Goal: Find specific page/section: Find specific page/section

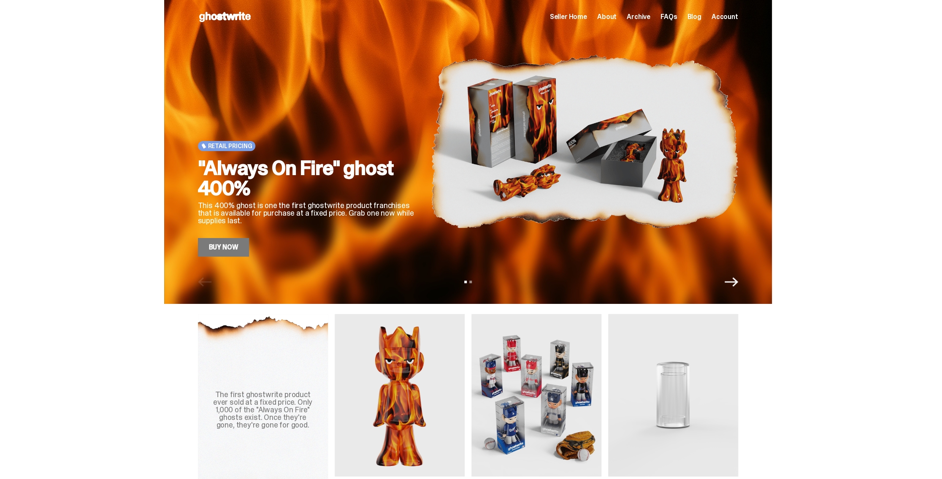
click at [581, 19] on span "Seller Home" at bounding box center [568, 17] width 37 height 7
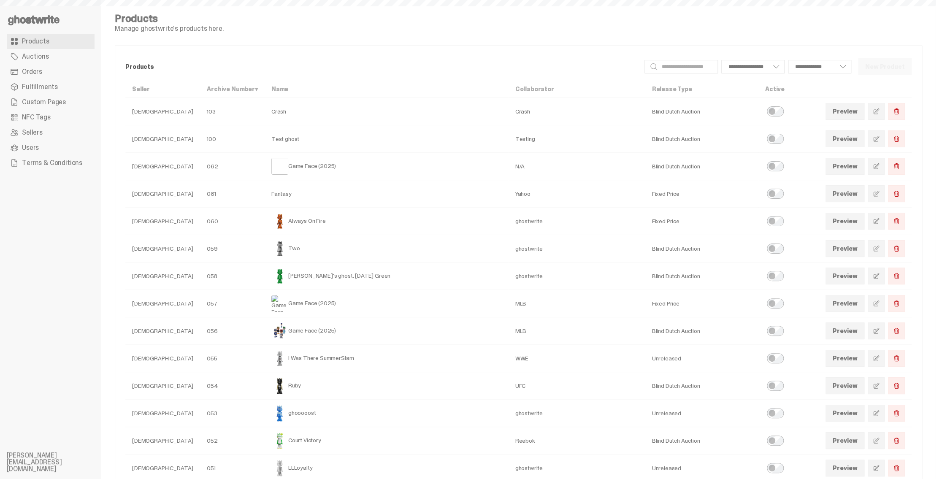
select select
click at [45, 21] on use at bounding box center [33, 20] width 51 height 10
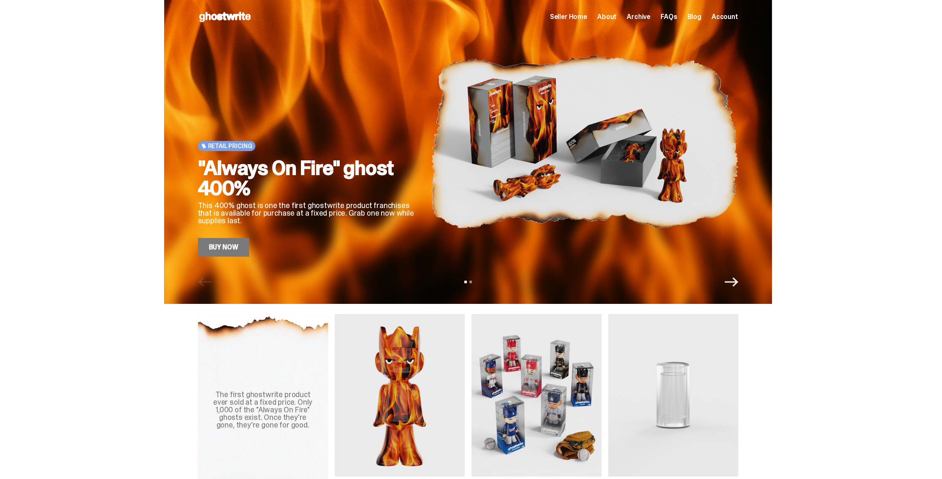
click at [818, 78] on div "Retail Pricing "Always On Fire" ghost 400% This 400% ghost is one the first gho…" at bounding box center [468, 152] width 936 height 304
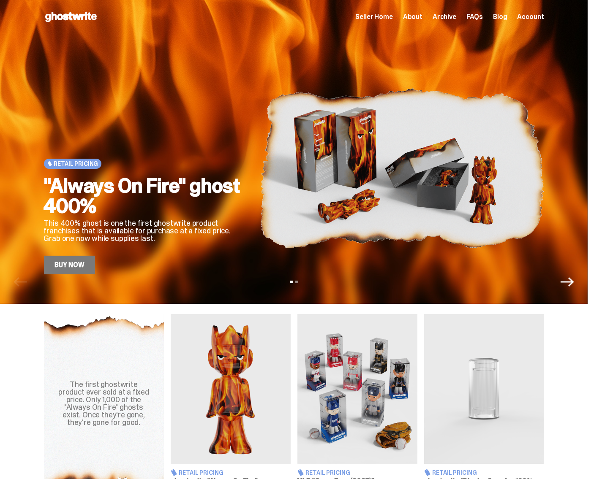
click at [385, 19] on span "Seller Home" at bounding box center [373, 17] width 37 height 7
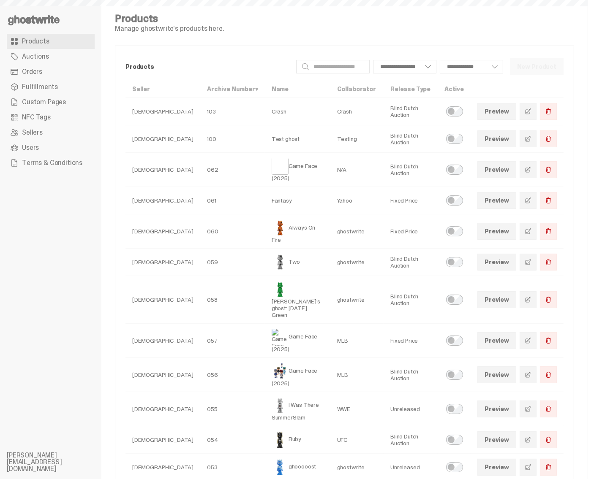
select select
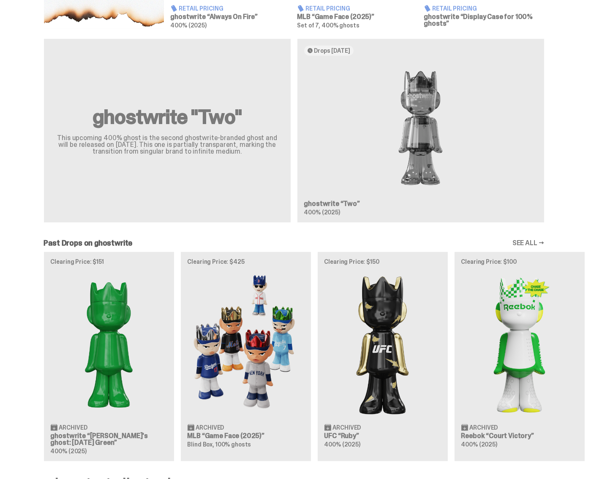
scroll to position [622, 0]
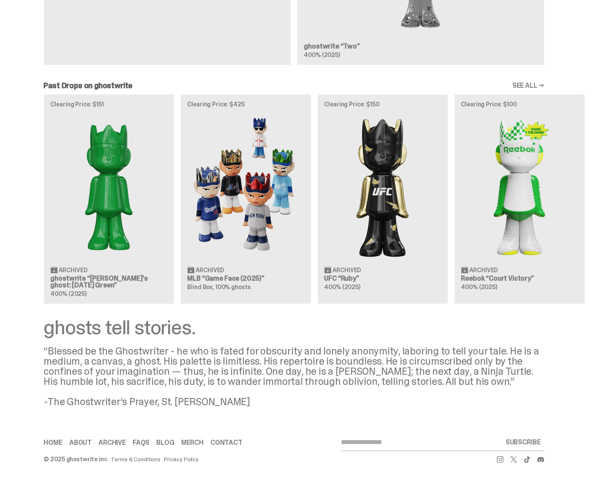
click at [263, 369] on div "“Blessed be the Ghostwriter - he who is fated for obscurity and lonely anonymit…" at bounding box center [294, 376] width 500 height 61
click at [459, 361] on div "“Blessed be the Ghostwriter - he who is fated for obscurity and lonely anonymit…" at bounding box center [294, 376] width 500 height 61
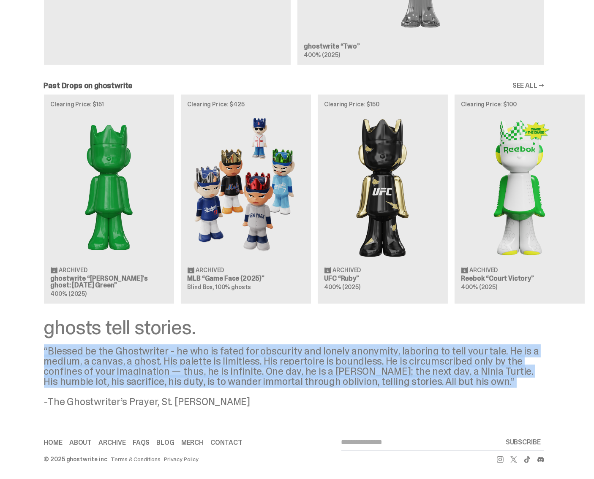
click at [459, 361] on div "“Blessed be the Ghostwriter - he who is fated for obscurity and lonely anonymit…" at bounding box center [294, 376] width 500 height 61
click at [434, 361] on div "“Blessed be the Ghostwriter - he who is fated for obscurity and lonely anonymit…" at bounding box center [294, 376] width 500 height 61
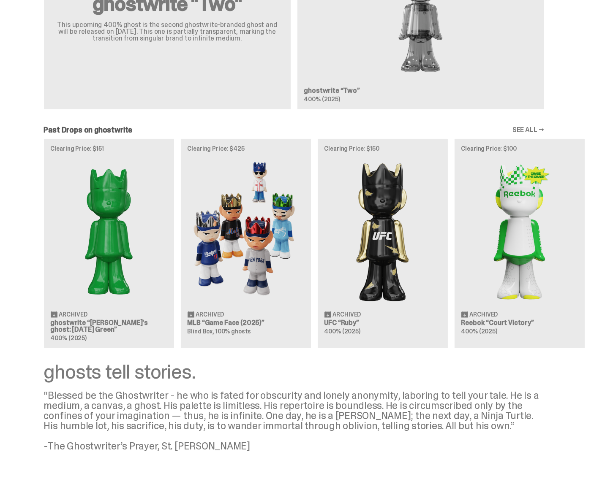
scroll to position [420, 0]
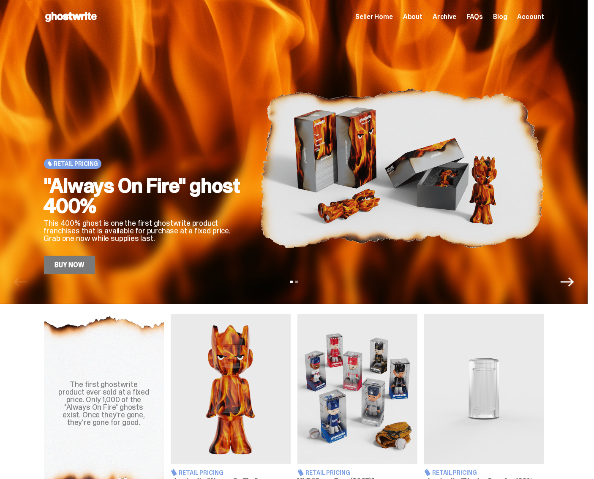
click at [392, 20] on span "Seller Home" at bounding box center [373, 17] width 37 height 7
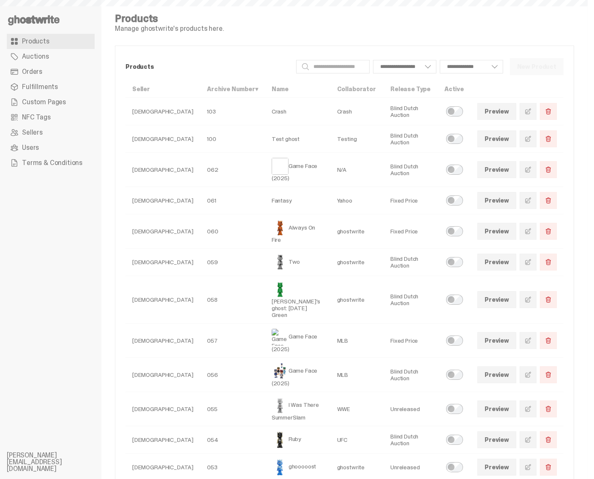
select select
click at [42, 19] on use at bounding box center [33, 20] width 51 height 10
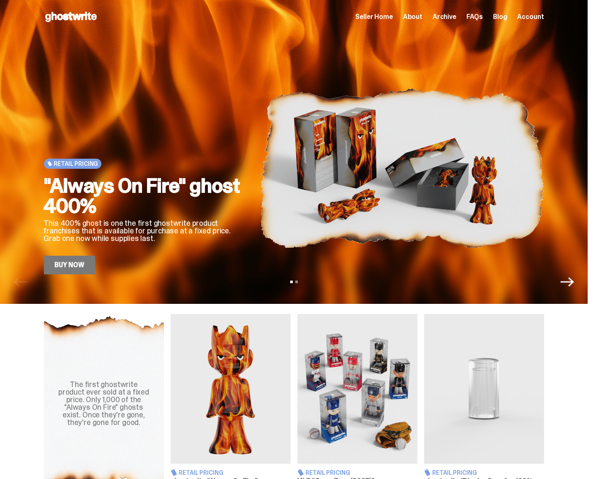
click at [382, 17] on span "Seller Home" at bounding box center [373, 17] width 37 height 7
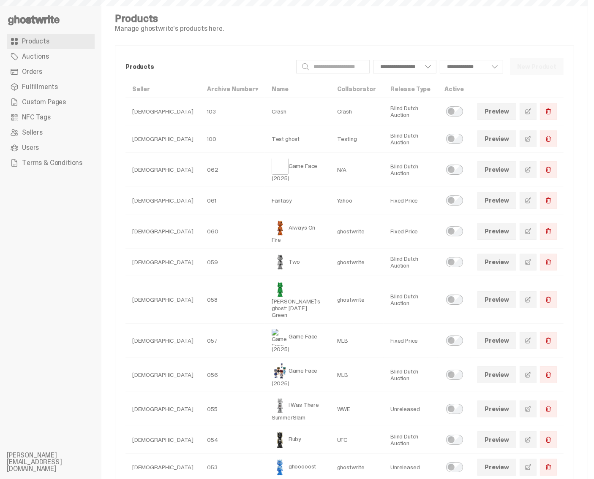
select select
click at [29, 20] on use at bounding box center [33, 20] width 51 height 10
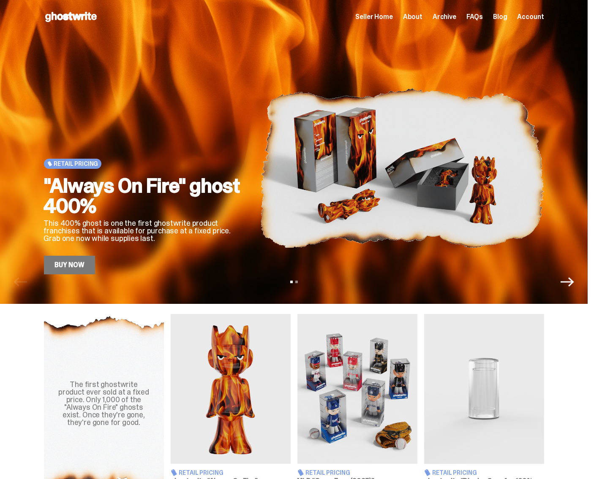
click at [451, 19] on span "Archive" at bounding box center [444, 17] width 24 height 7
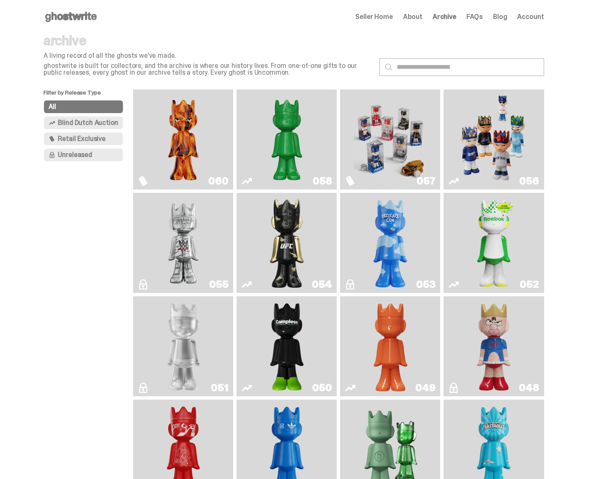
click at [422, 19] on span "About" at bounding box center [412, 17] width 19 height 7
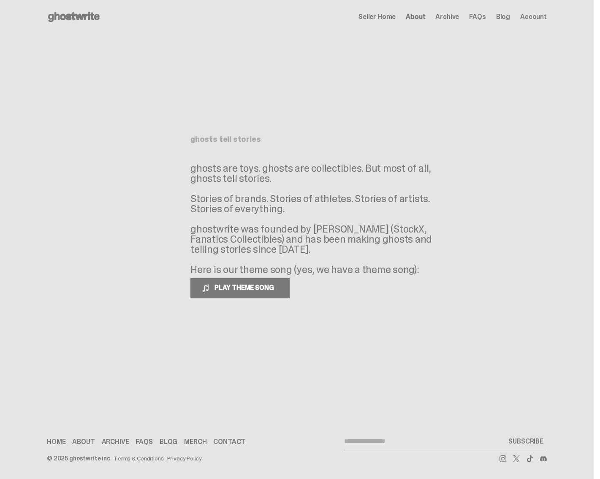
click at [449, 20] on span "Archive" at bounding box center [447, 17] width 24 height 7
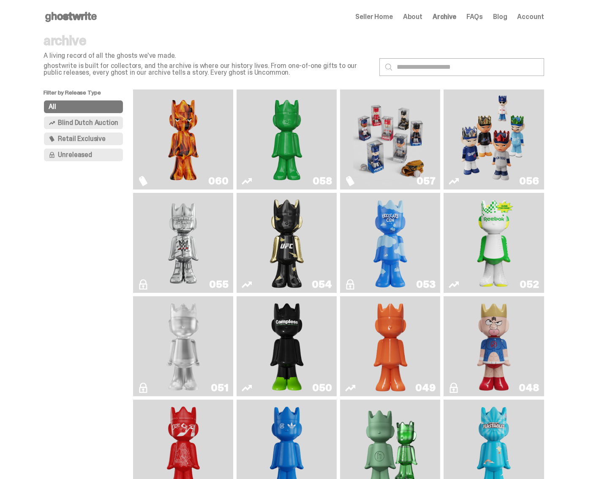
click at [392, 19] on span "Seller Home" at bounding box center [373, 17] width 37 height 7
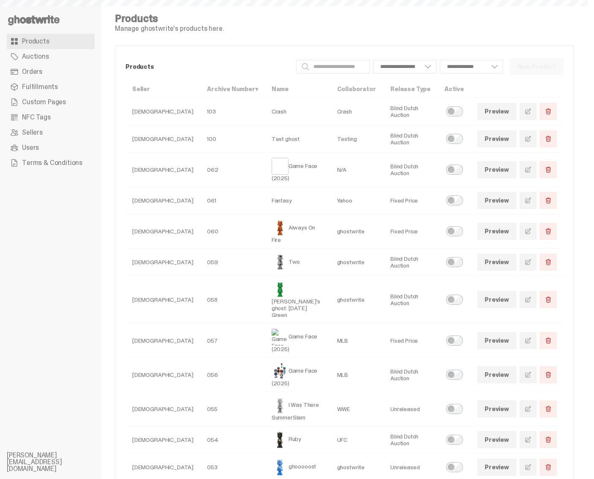
click at [42, 19] on use at bounding box center [33, 20] width 51 height 10
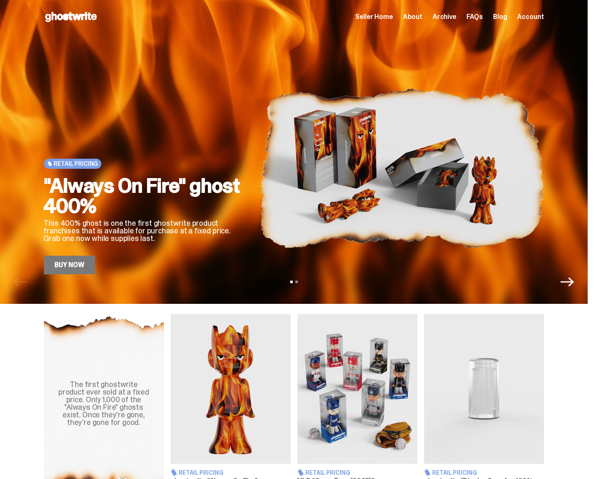
click at [379, 19] on span "Seller Home" at bounding box center [373, 17] width 37 height 7
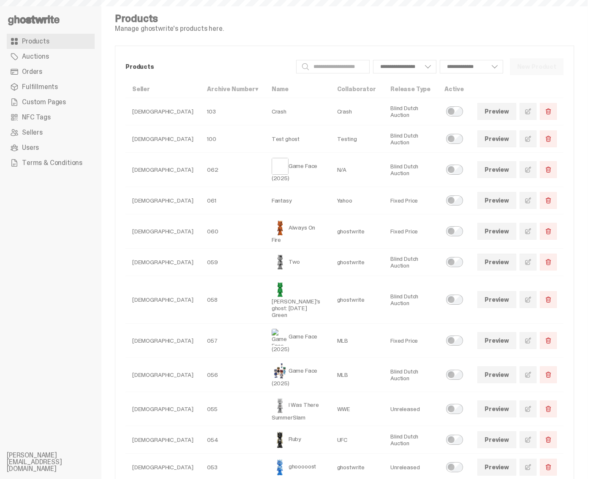
select select
